Goal: Navigation & Orientation: Find specific page/section

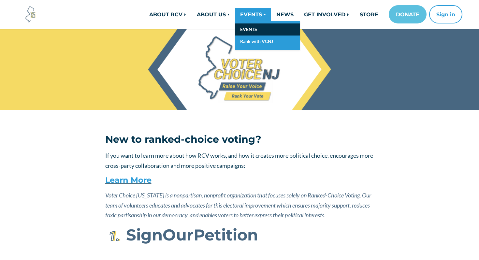
click at [250, 29] on link "EVENTS" at bounding box center [267, 29] width 65 height 12
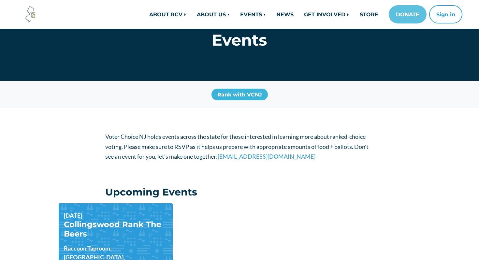
scroll to position [187, 0]
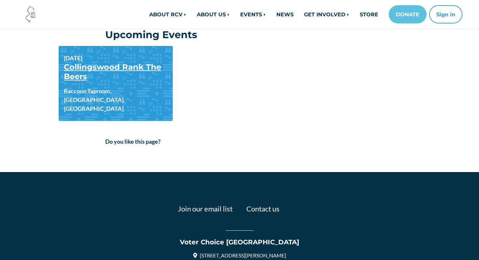
click at [139, 64] on link "Collingswood Rank The Beers" at bounding box center [112, 71] width 97 height 19
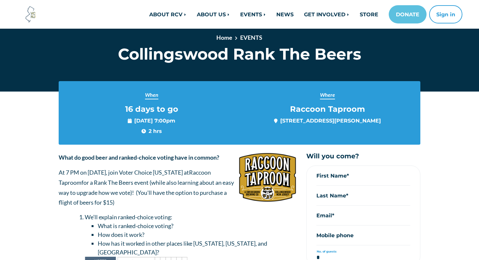
scroll to position [18, 0]
click at [33, 8] on img at bounding box center [31, 15] width 18 height 18
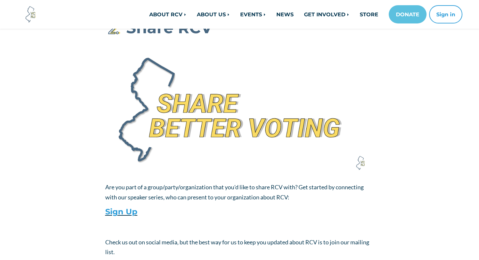
scroll to position [293, 0]
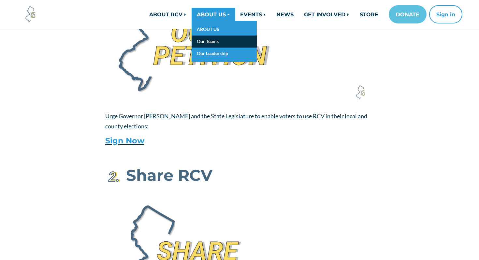
click at [207, 40] on link "Our Teams" at bounding box center [223, 41] width 65 height 12
